Goal: Task Accomplishment & Management: Use online tool/utility

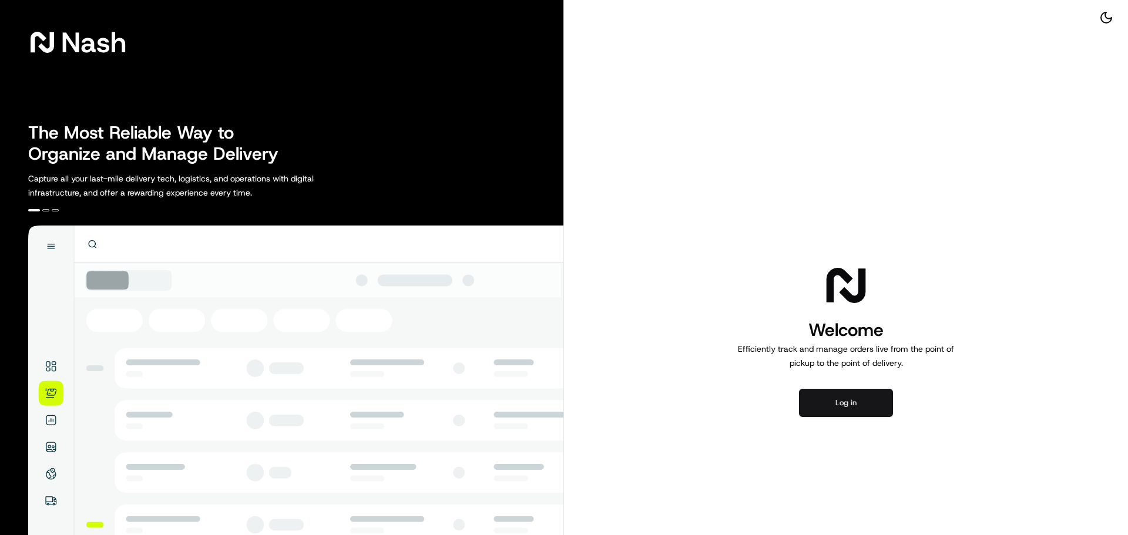
drag, startPoint x: 814, startPoint y: 398, endPoint x: 837, endPoint y: 399, distance: 22.4
click at [819, 398] on div "Welcome Efficiently track and manage orders live from the point of pickup to th…" at bounding box center [846, 339] width 564 height 679
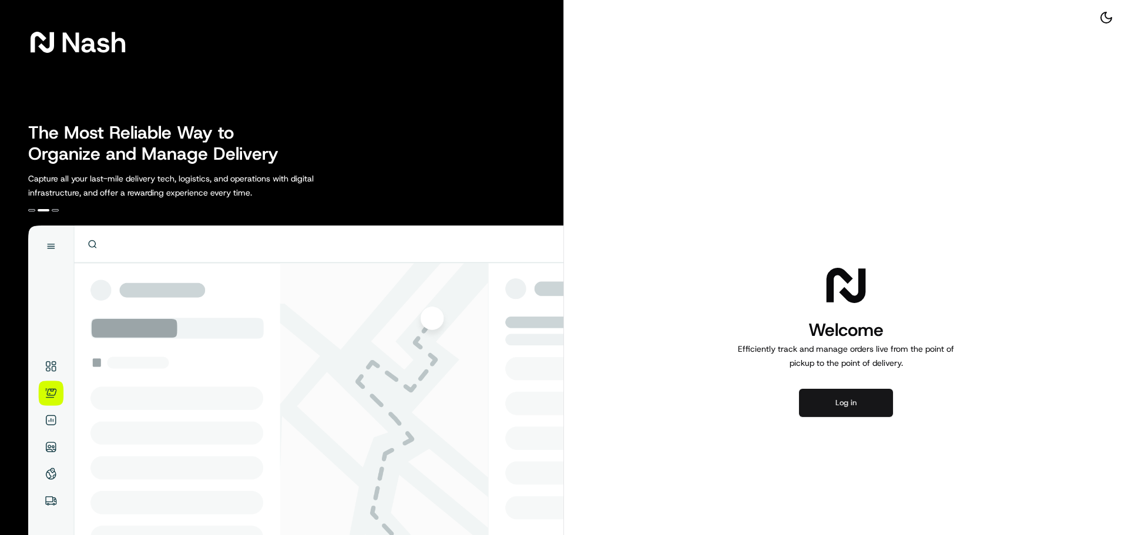
click at [837, 399] on button "Log in" at bounding box center [846, 403] width 94 height 28
